Goal: Task Accomplishment & Management: Use online tool/utility

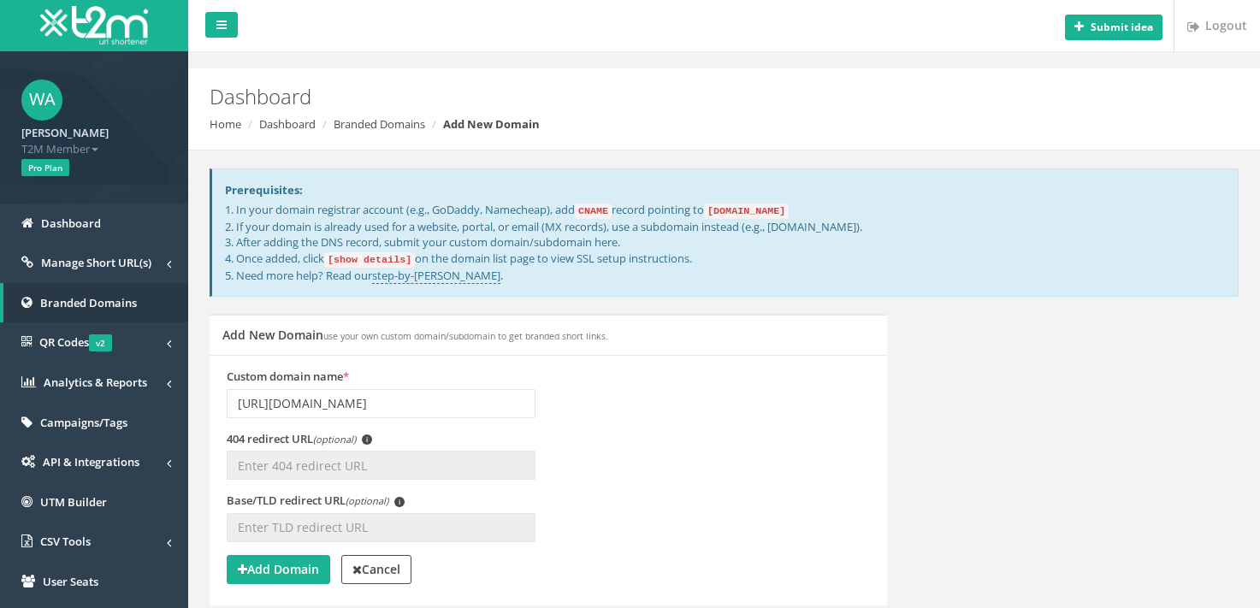
scroll to position [135, 0]
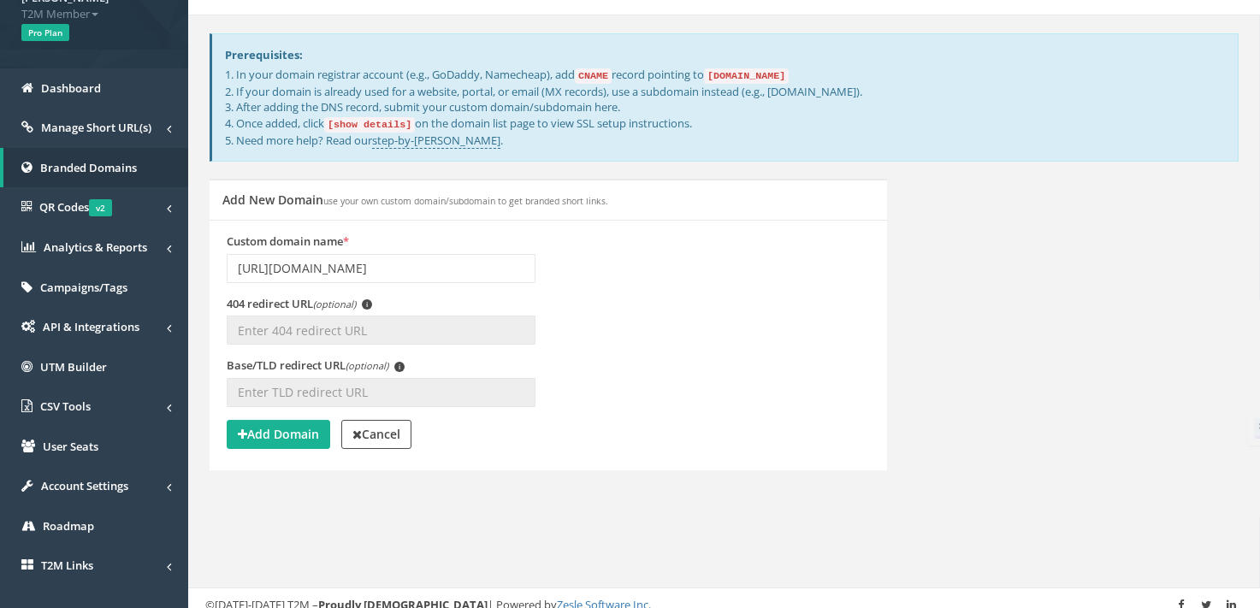
click at [378, 266] on input "https://wyattallen.org" at bounding box center [381, 268] width 309 height 29
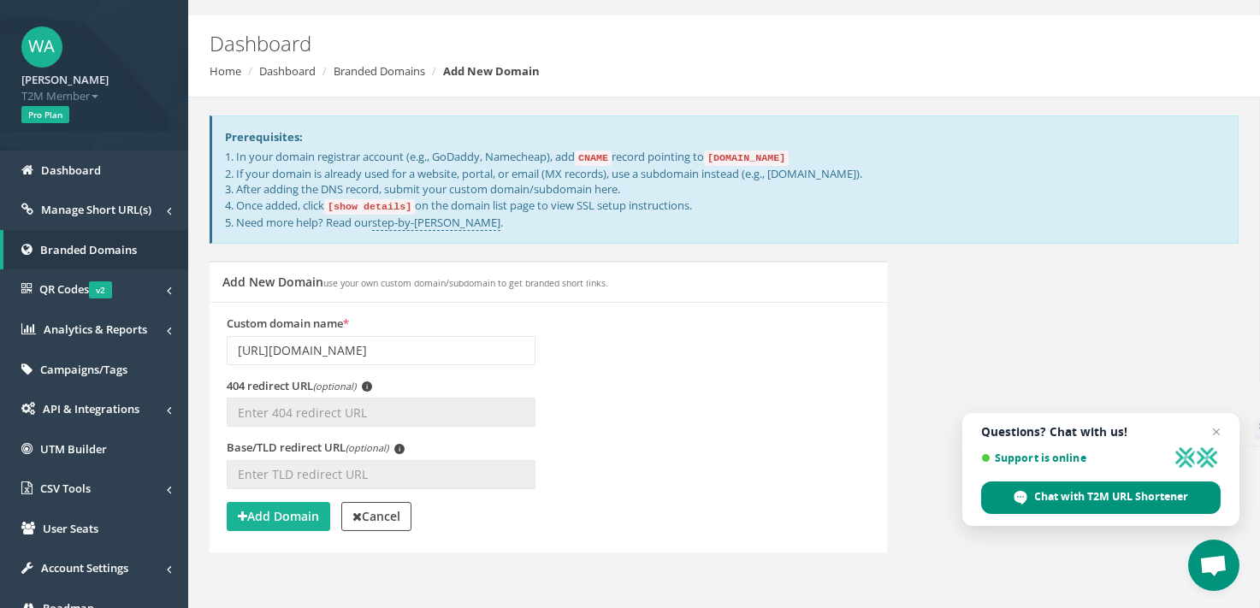
scroll to position [0, 0]
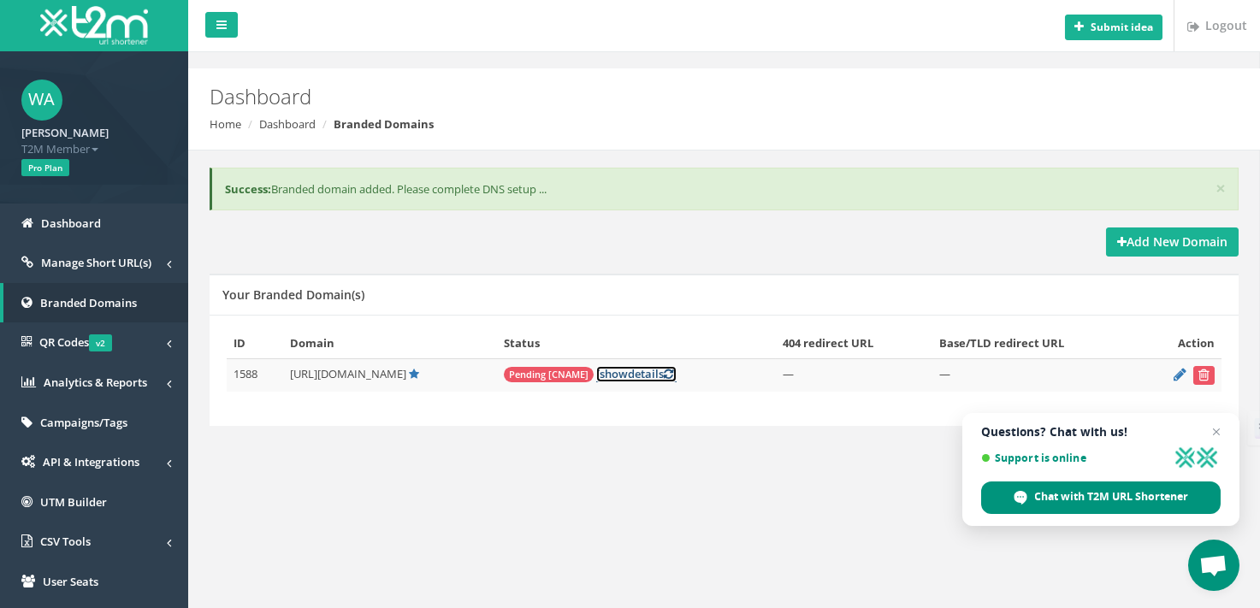
click at [629, 377] on link "[ show details ]" at bounding box center [636, 374] width 80 height 16
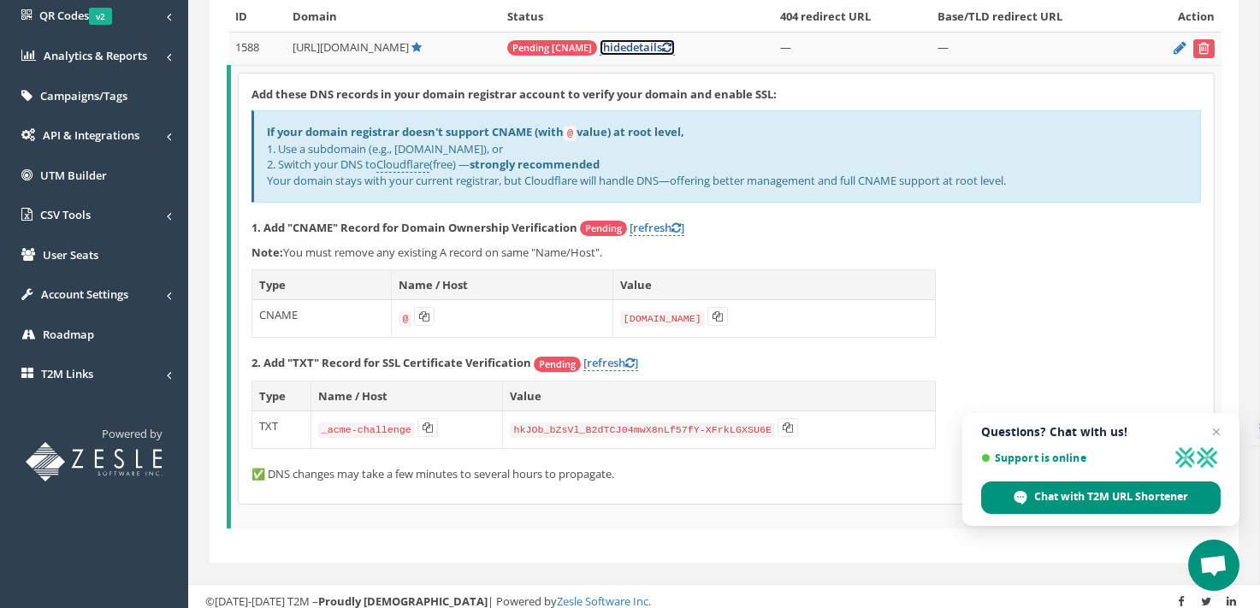
scroll to position [258, 0]
